Goal: Task Accomplishment & Management: Use online tool/utility

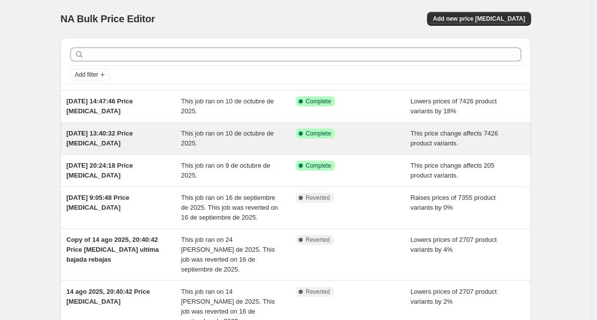
click at [134, 140] on div "[DATE] 13:40:32 Price [MEDICAL_DATA]" at bounding box center [123, 139] width 115 height 20
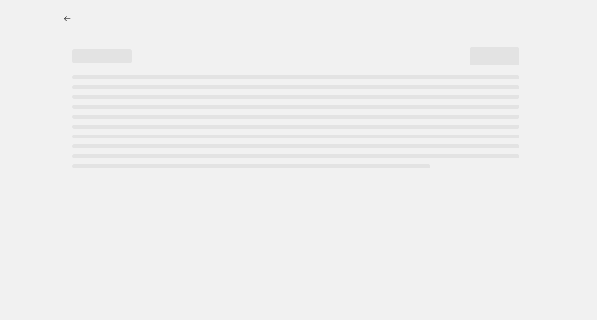
select select "ecap"
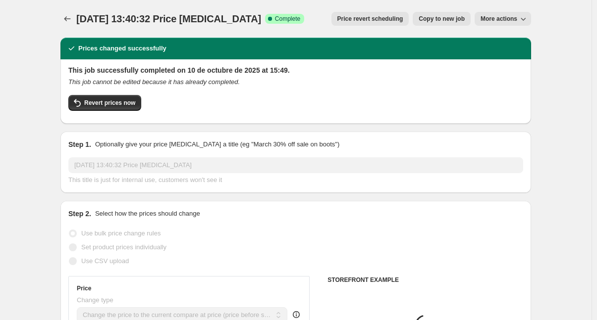
select select "collection"
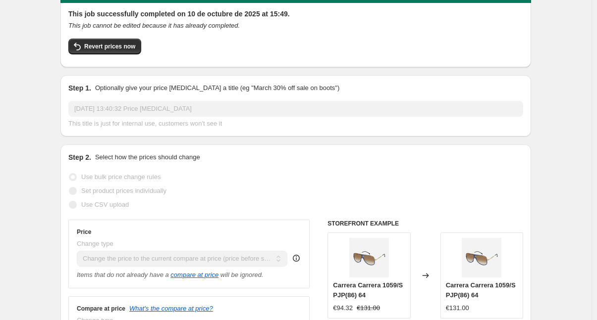
scroll to position [50, 0]
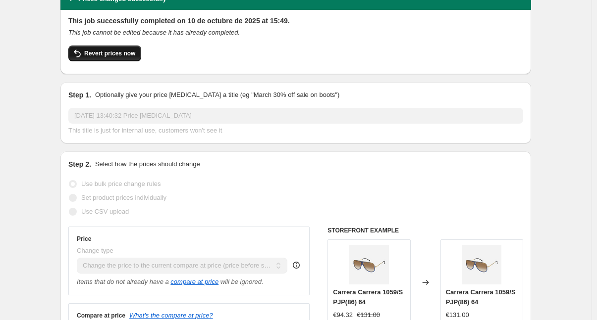
click at [121, 56] on span "Revert prices now" at bounding box center [109, 54] width 51 height 8
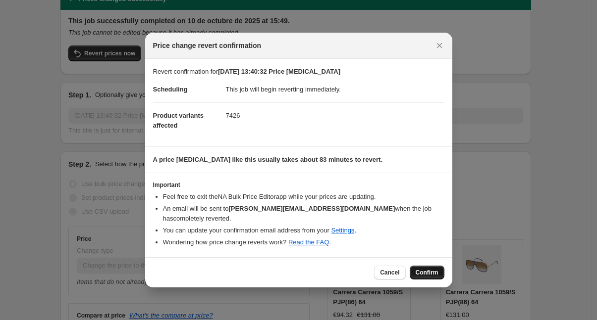
click at [428, 269] on span "Confirm" at bounding box center [426, 273] width 23 height 8
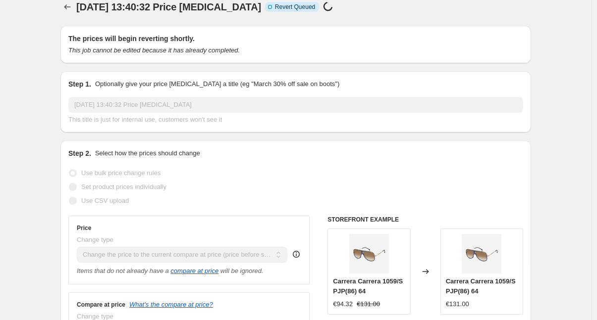
scroll to position [0, 0]
